Goal: Task Accomplishment & Management: Complete application form

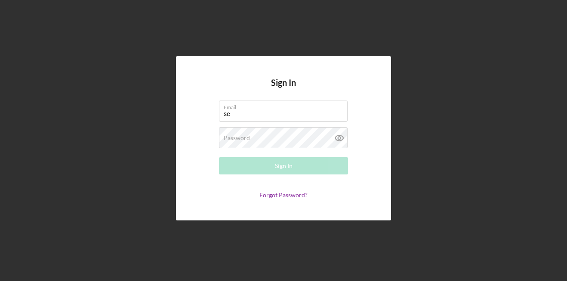
type input "[EMAIL_ADDRESS][DOMAIN_NAME]"
click at [263, 137] on div "Password Required" at bounding box center [283, 138] width 129 height 22
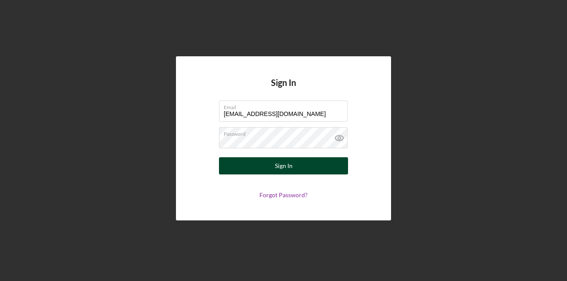
click at [280, 166] on div "Sign In" at bounding box center [284, 165] width 18 height 17
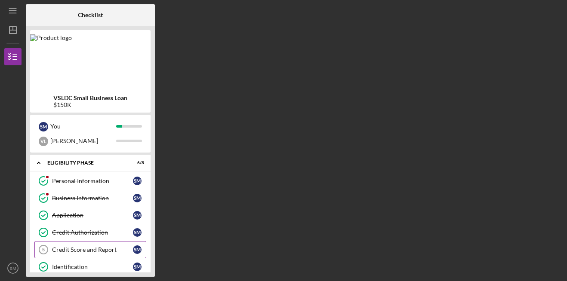
click at [105, 249] on div "Credit Score and Report" at bounding box center [92, 249] width 81 height 7
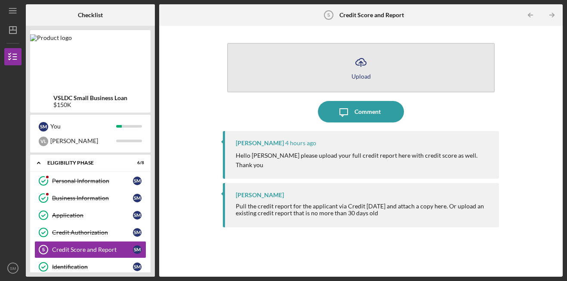
click at [373, 82] on button "Icon/Upload Upload" at bounding box center [361, 67] width 268 height 49
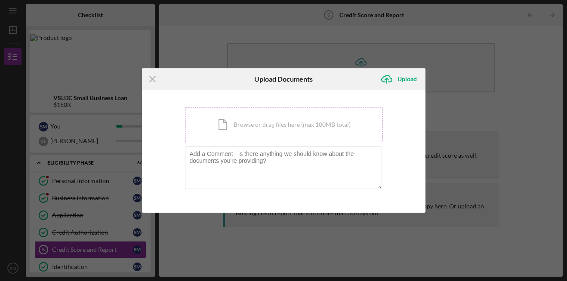
click at [277, 124] on div "Icon/Document Browse or drag files here (max 100MB total) Tap to choose files o…" at bounding box center [283, 124] width 197 height 35
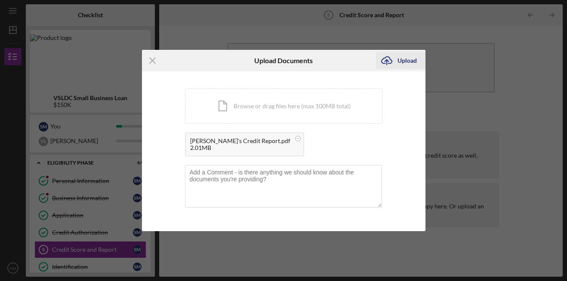
click at [401, 60] on div "Upload" at bounding box center [406, 60] width 19 height 17
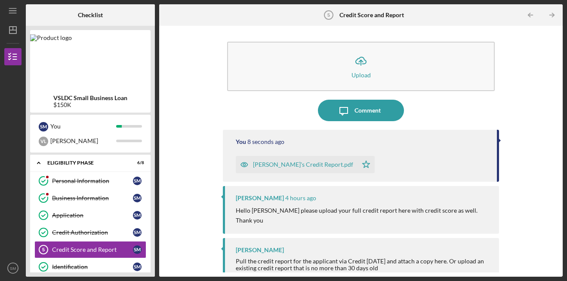
scroll to position [2, 0]
click at [171, 151] on div "Icon/Upload Upload Icon/Message Comment You 1 minute ago [PERSON_NAME]'s Credit…" at bounding box center [360, 151] width 395 height 243
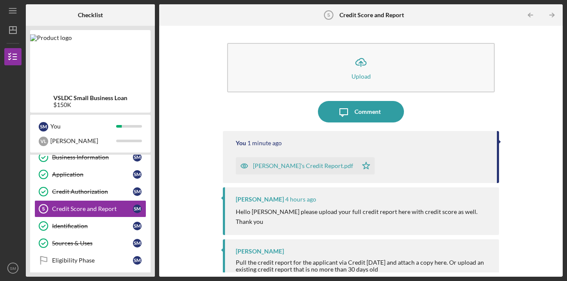
scroll to position [46, 0]
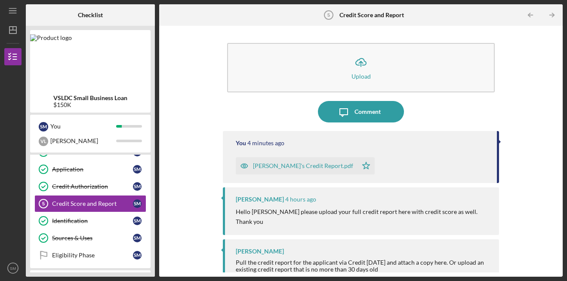
click at [23, 29] on nav "Icon/Menu Icon/Dashboard Dashboard VSLDC Small Business Loan Checklist Icon/Tab…" at bounding box center [15, 138] width 22 height 277
click at [17, 12] on icon "Icon/Menu" at bounding box center [12, 10] width 19 height 19
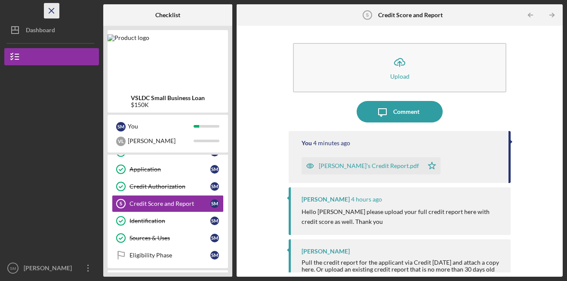
click at [47, 8] on icon "Icon/Menu Close" at bounding box center [51, 10] width 19 height 19
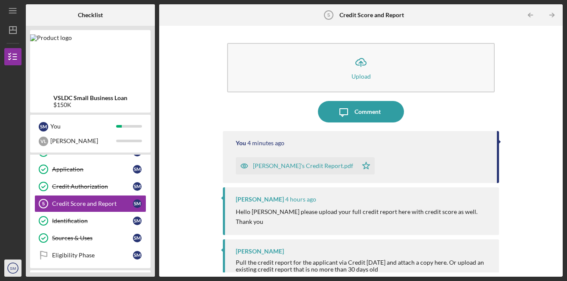
click at [15, 272] on icon "SM" at bounding box center [12, 269] width 17 height 22
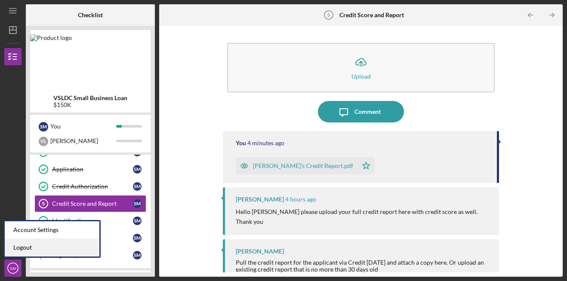
click at [18, 251] on link "Logout" at bounding box center [52, 248] width 95 height 18
